Goal: Task Accomplishment & Management: Use online tool/utility

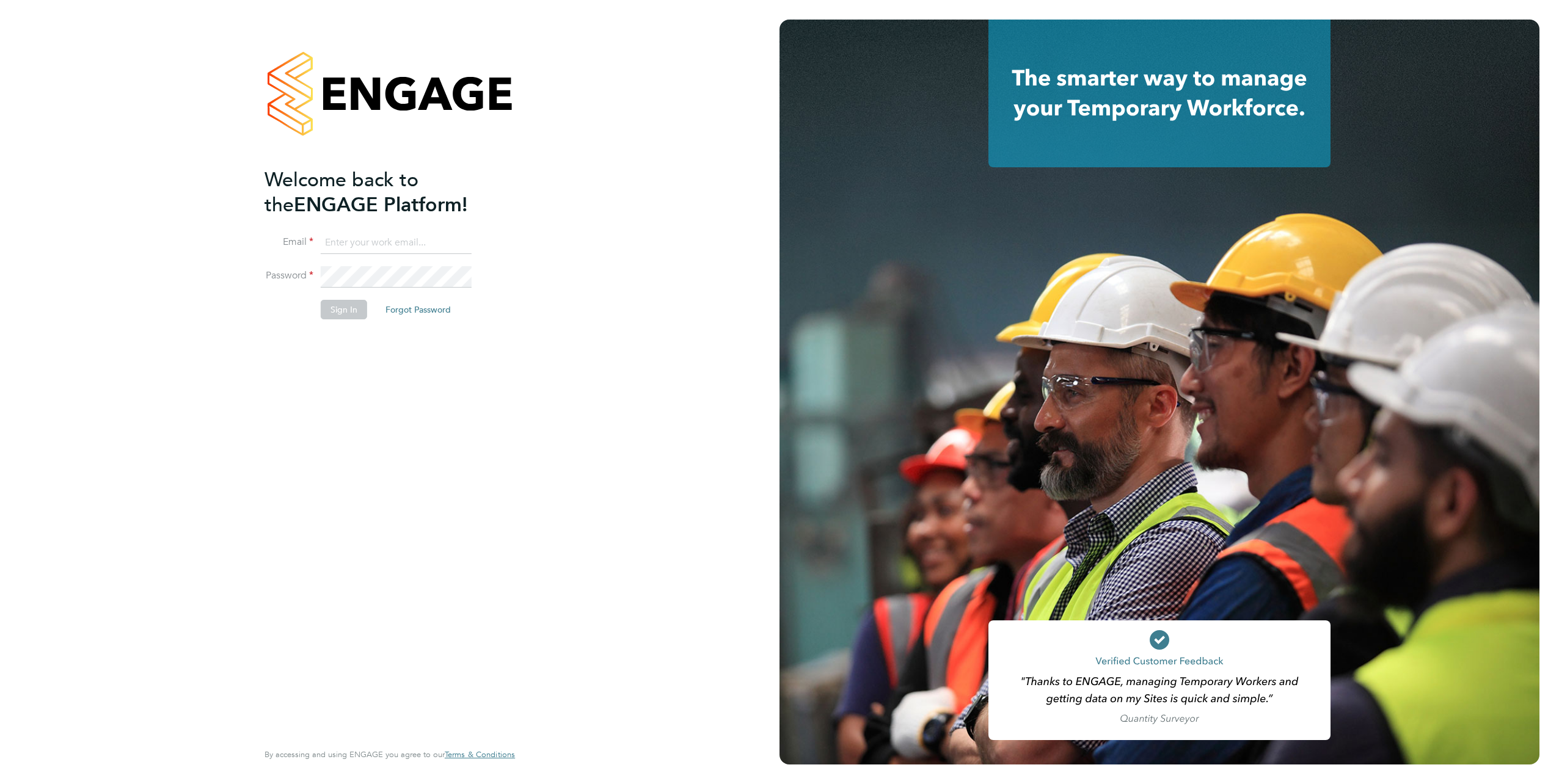
type input "[PERSON_NAME][EMAIL_ADDRESS][DOMAIN_NAME]"
click at [346, 312] on button "Sign In" at bounding box center [344, 309] width 46 height 19
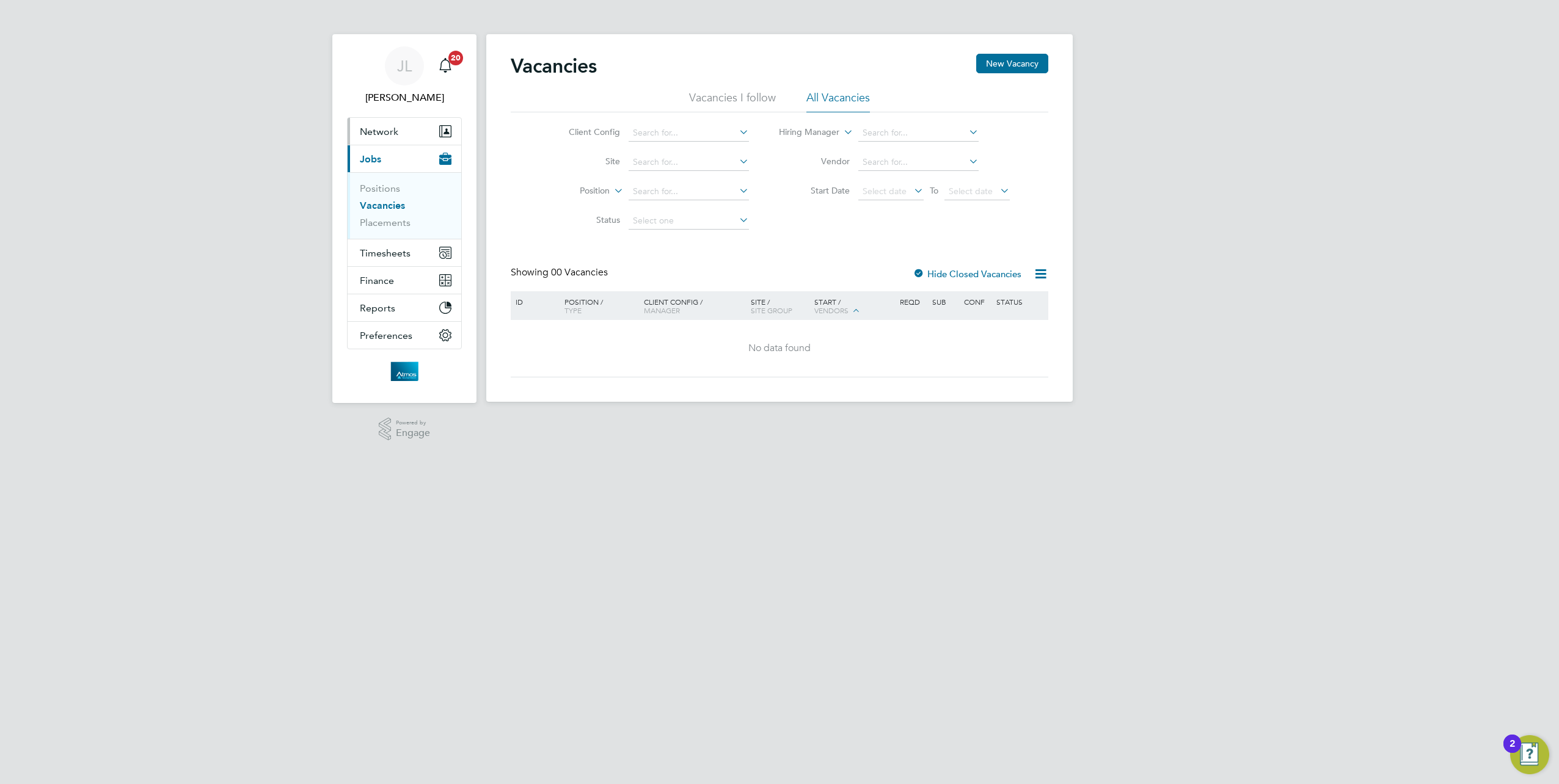
click at [377, 129] on span "Network" at bounding box center [379, 131] width 38 height 12
click at [388, 217] on link "Workers" at bounding box center [378, 212] width 38 height 12
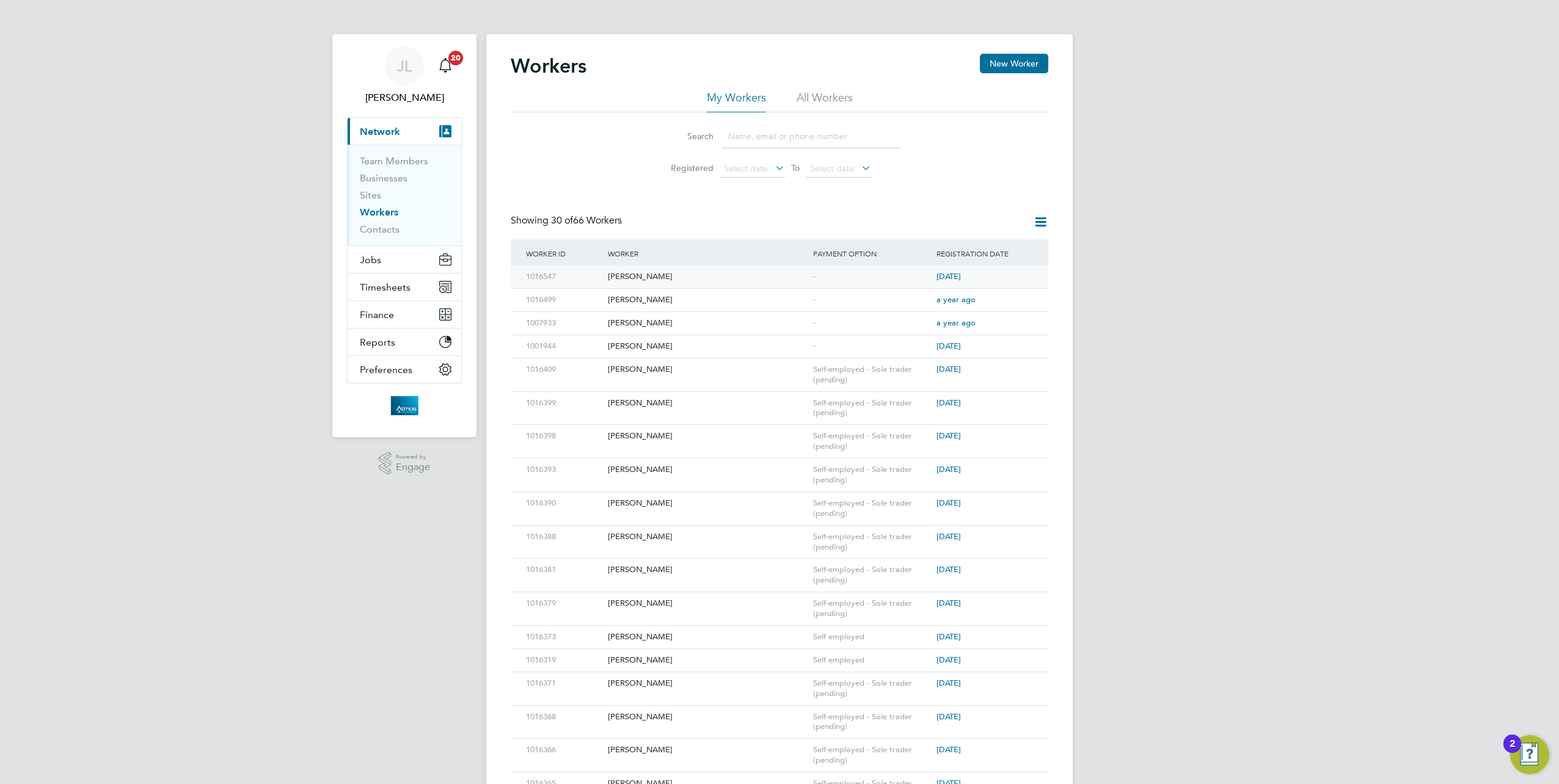
click at [636, 281] on div "[PERSON_NAME]" at bounding box center [708, 277] width 205 height 22
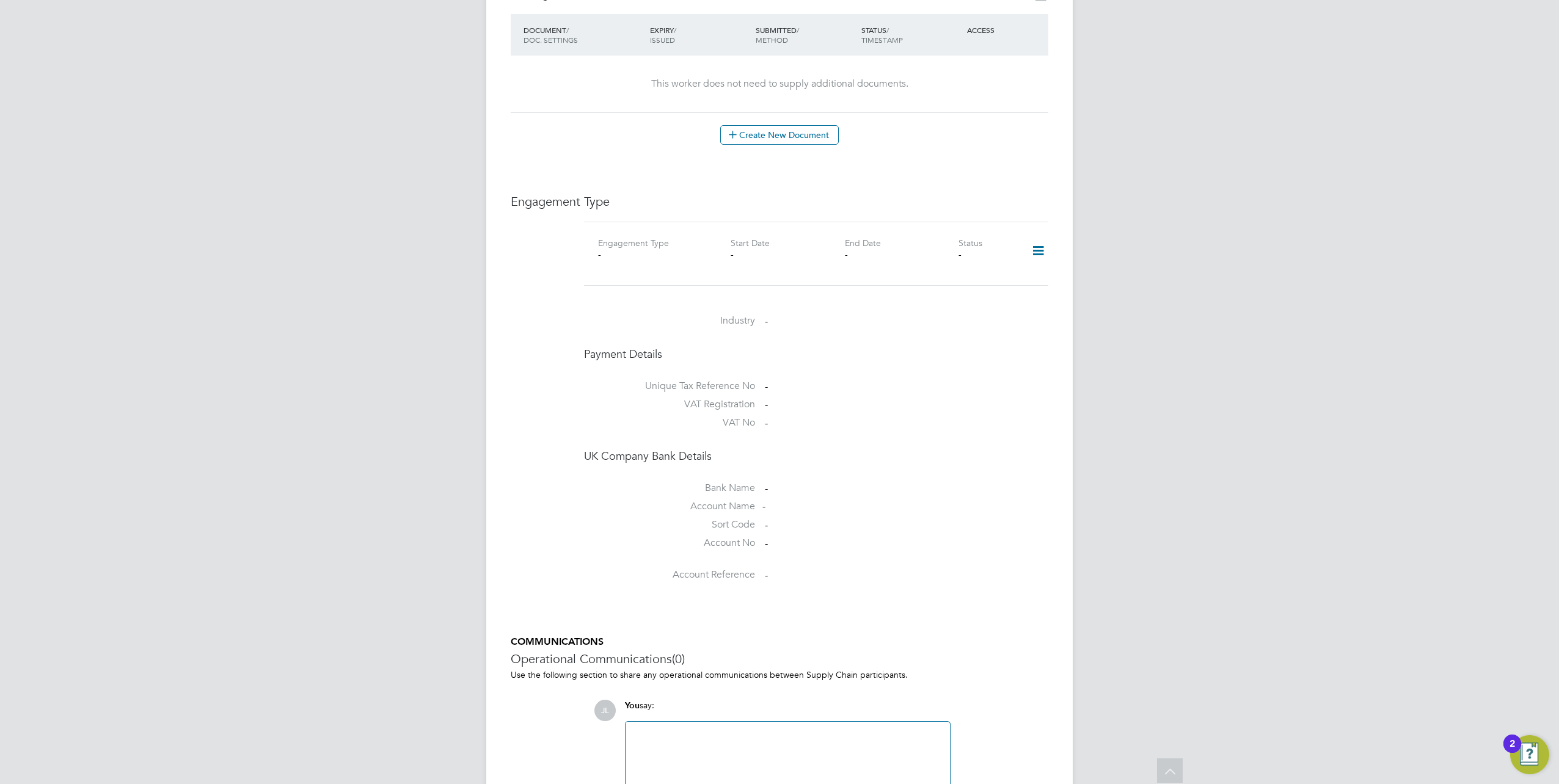
scroll to position [702, 0]
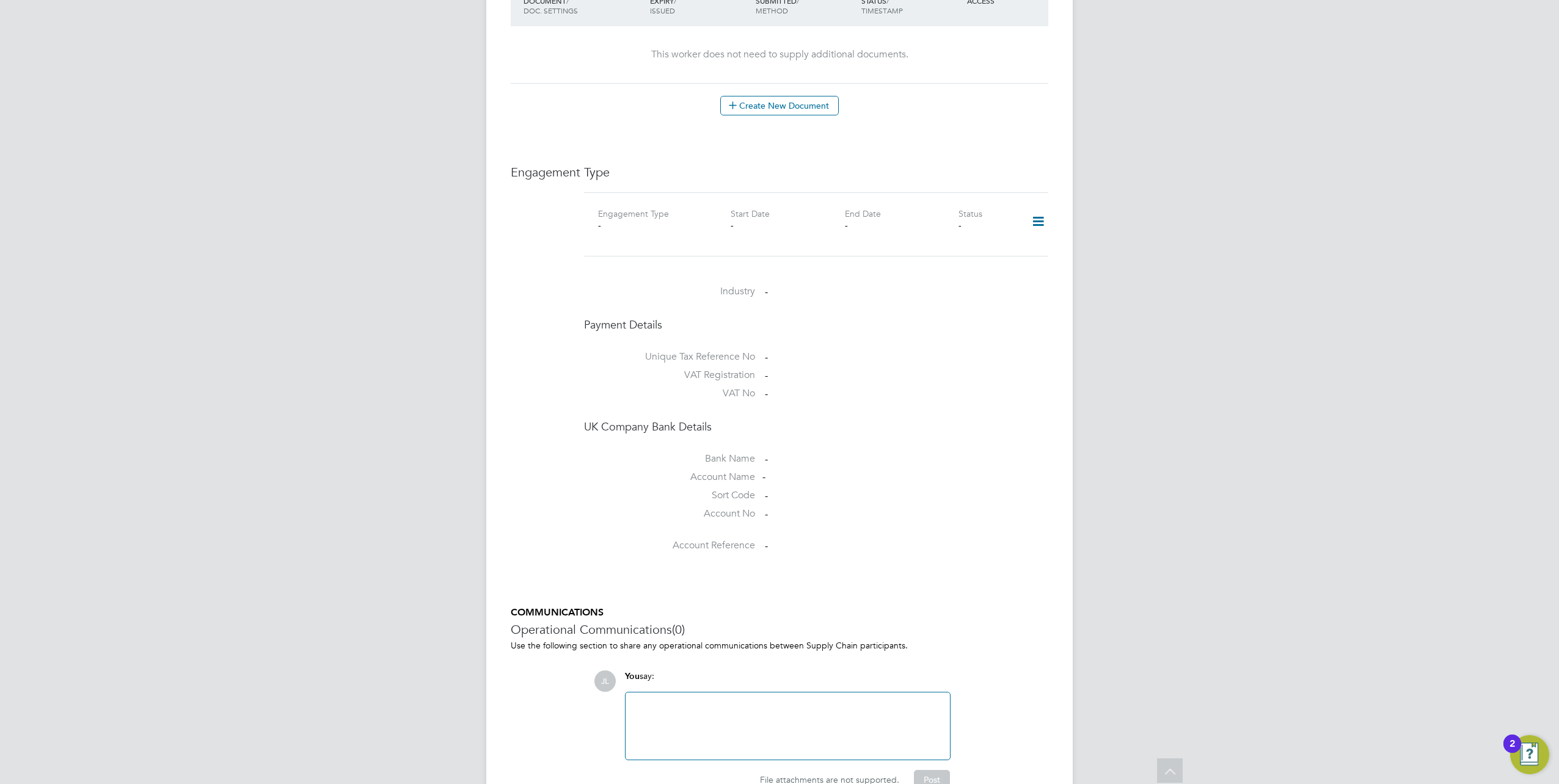
click at [1038, 209] on icon at bounding box center [1039, 221] width 22 height 28
click at [958, 259] on li "Add Engagement Type" at bounding box center [975, 261] width 138 height 17
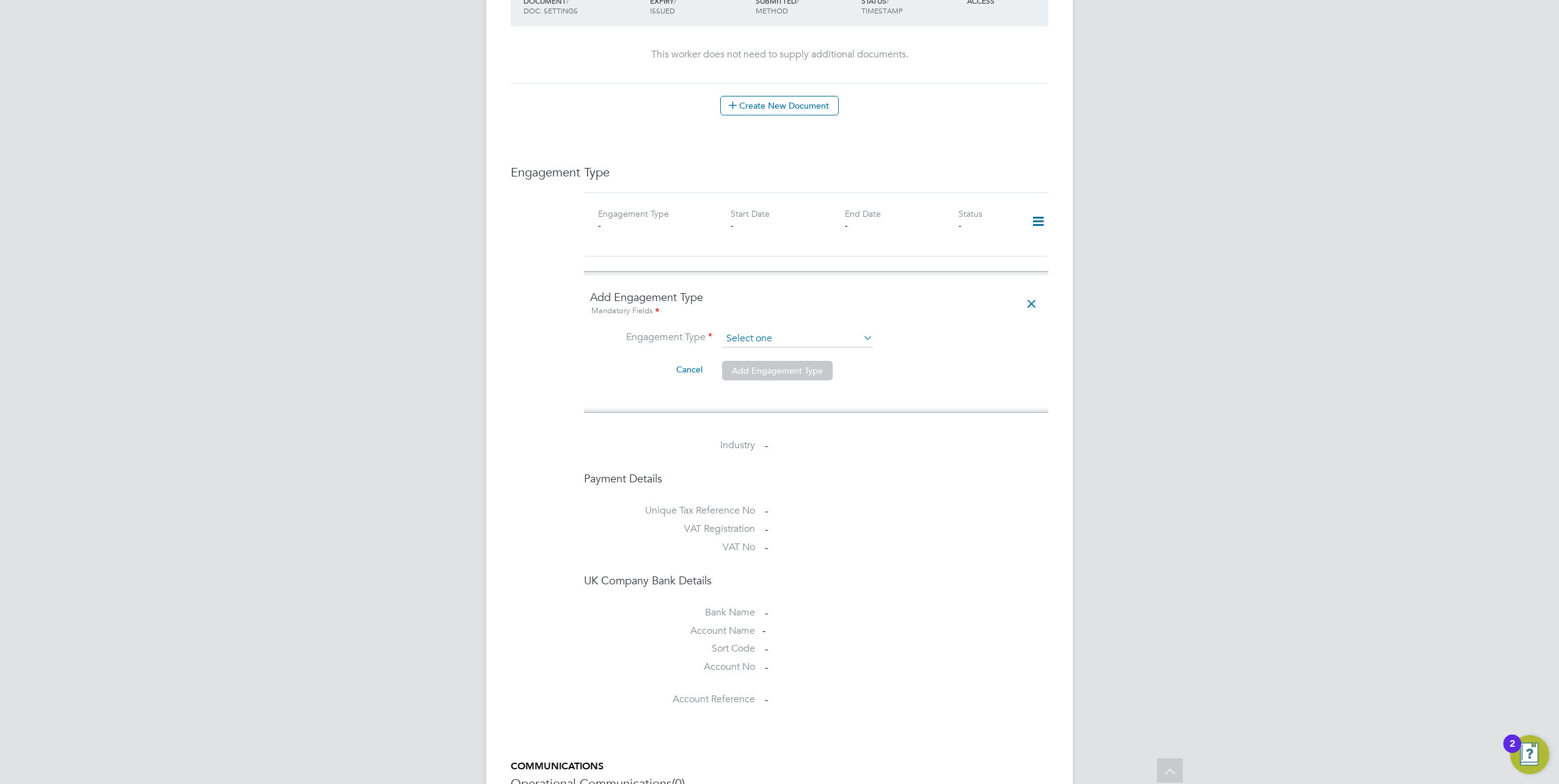
click at [756, 330] on input at bounding box center [797, 338] width 151 height 17
click at [545, 329] on div "Engagement Type Engagement Type - Start Date - End Date - Status - Add Engageme…" at bounding box center [780, 438] width 538 height 547
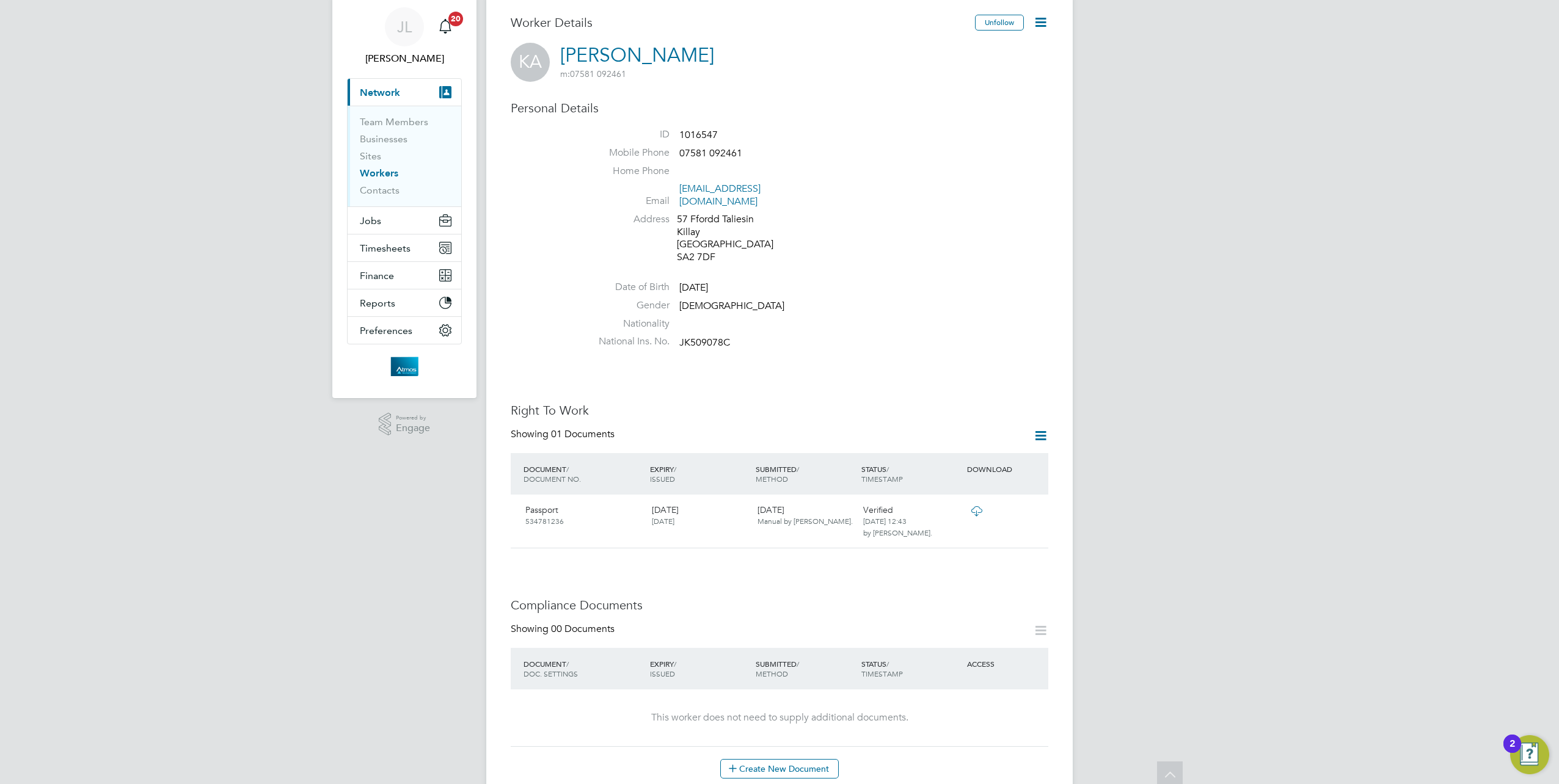
scroll to position [0, 0]
